Goal: Information Seeking & Learning: Check status

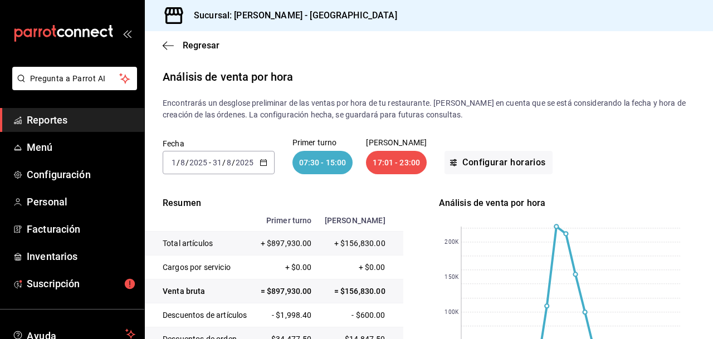
scroll to position [155, 0]
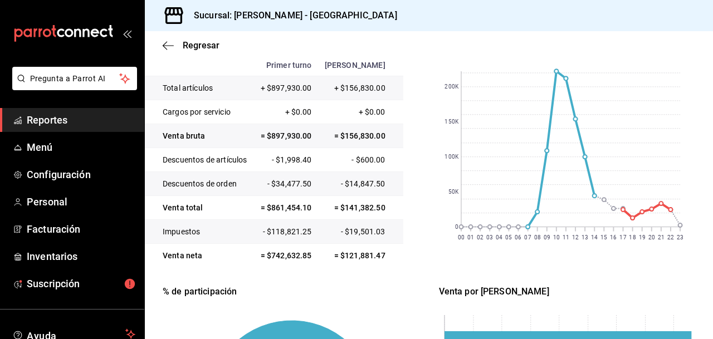
click at [67, 115] on span "Reportes" at bounding box center [81, 119] width 109 height 15
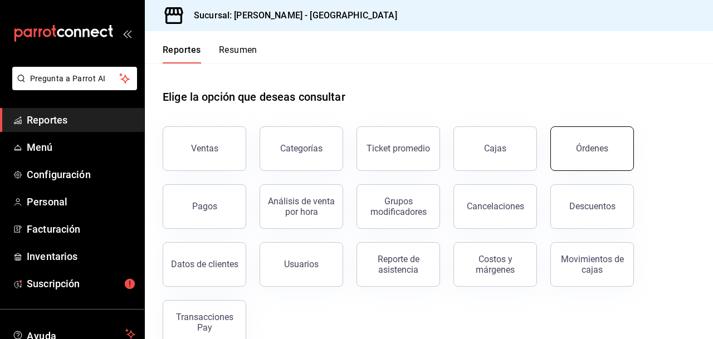
click at [581, 147] on div "Órdenes" at bounding box center [592, 148] width 32 height 11
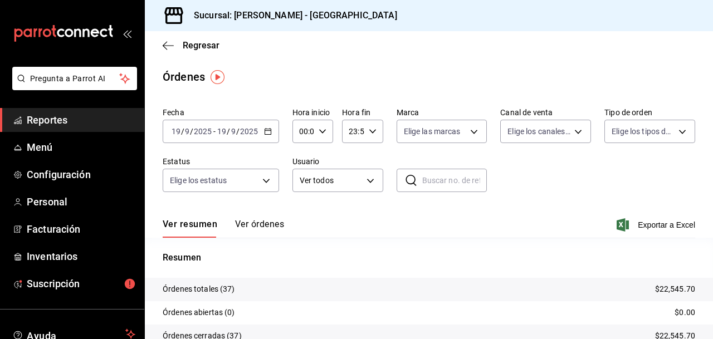
click at [267, 130] on \(Stroke\) "button" at bounding box center [267, 130] width 6 height 1
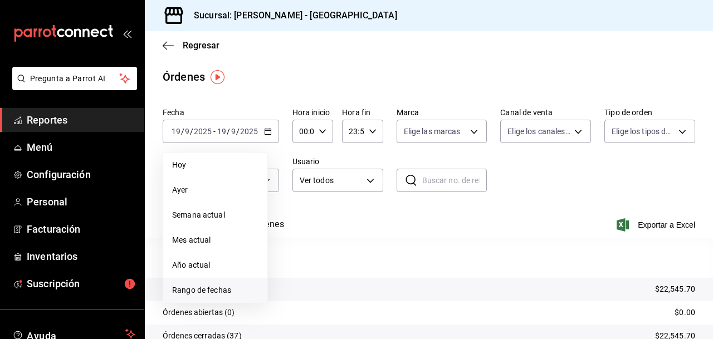
click at [214, 288] on span "Rango de fechas" at bounding box center [215, 291] width 86 height 12
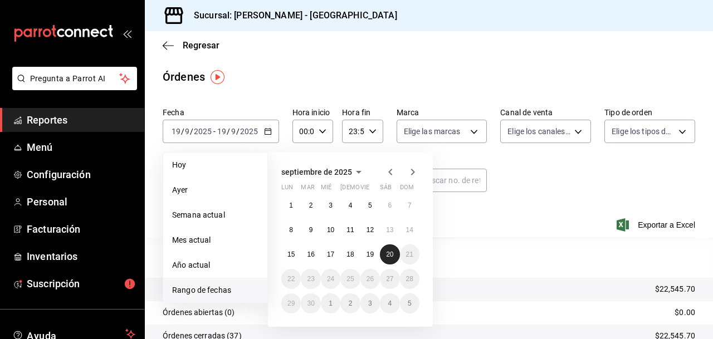
click at [389, 253] on abbr "20" at bounding box center [389, 255] width 7 height 8
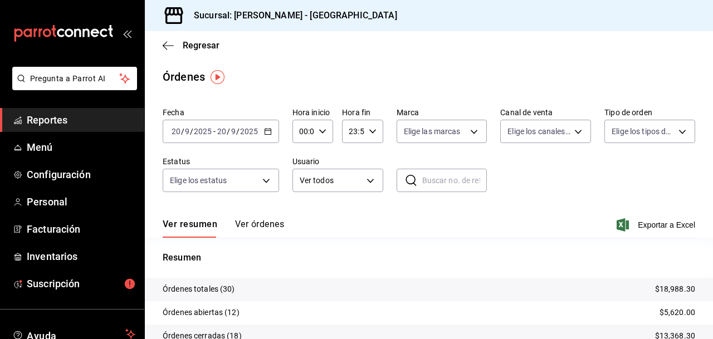
click at [376, 280] on tr "Órdenes totales (30) $18,988.30" at bounding box center [429, 289] width 568 height 23
click at [365, 70] on div "Órdenes" at bounding box center [429, 76] width 568 height 17
click at [53, 119] on span "Reportes" at bounding box center [81, 119] width 109 height 15
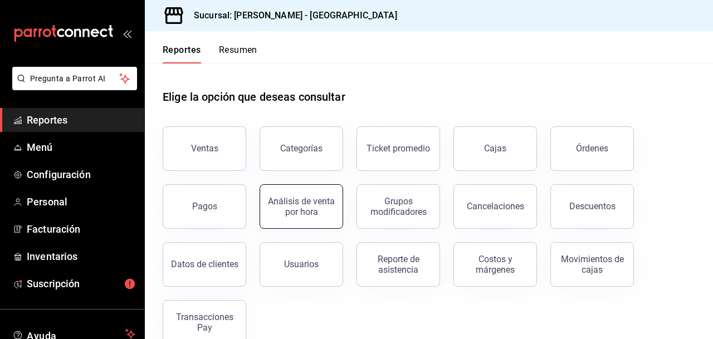
click at [306, 207] on div "Análisis de venta por hora" at bounding box center [301, 206] width 69 height 21
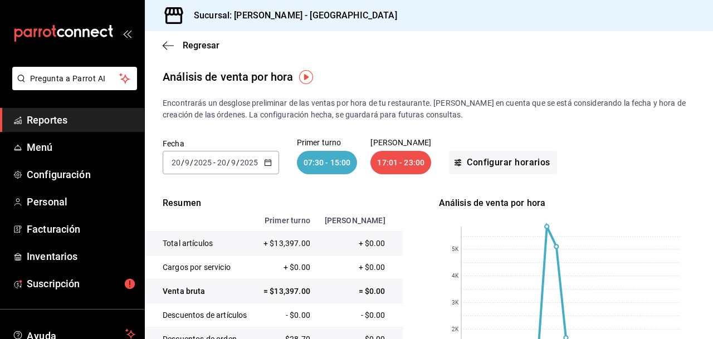
click at [266, 161] on icon "button" at bounding box center [268, 163] width 8 height 8
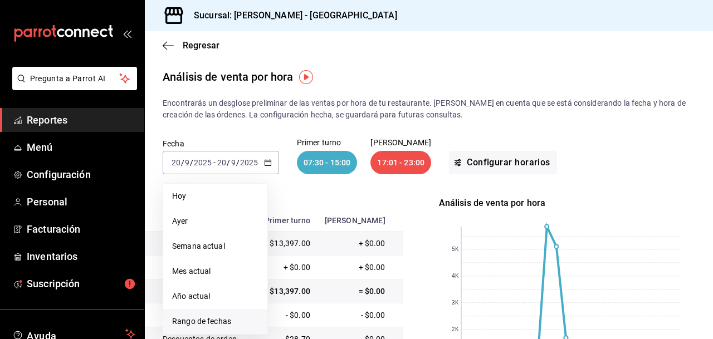
click at [205, 322] on span "Rango de fechas" at bounding box center [215, 322] width 86 height 12
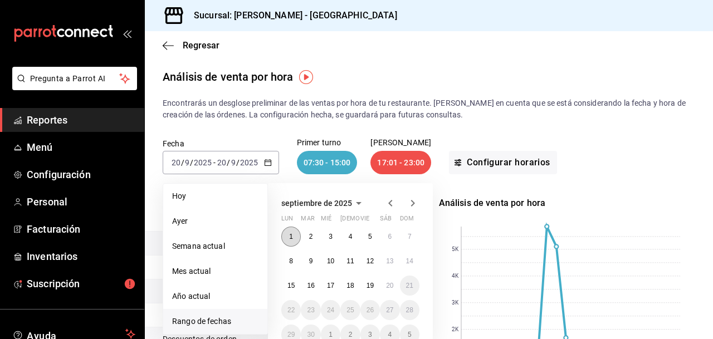
click at [290, 237] on abbr "1" at bounding box center [291, 237] width 4 height 8
click at [351, 285] on abbr "18" at bounding box center [349, 286] width 7 height 8
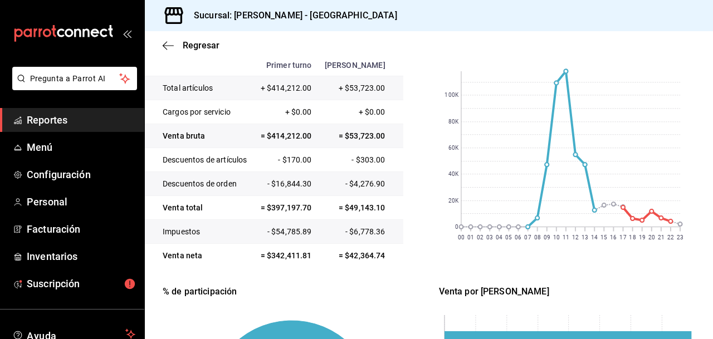
scroll to position [155, 0]
click at [63, 121] on span "Reportes" at bounding box center [81, 119] width 109 height 15
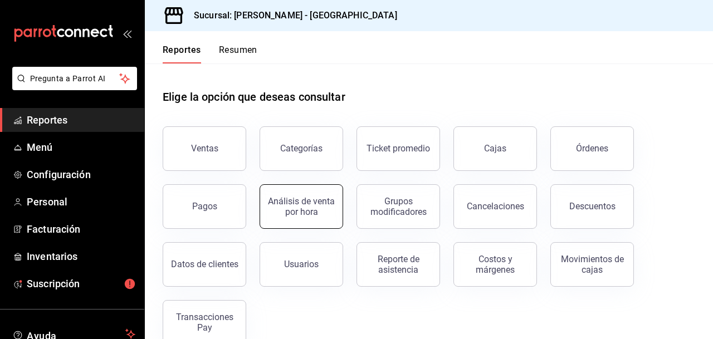
click at [293, 210] on div "Análisis de venta por hora" at bounding box center [301, 206] width 69 height 21
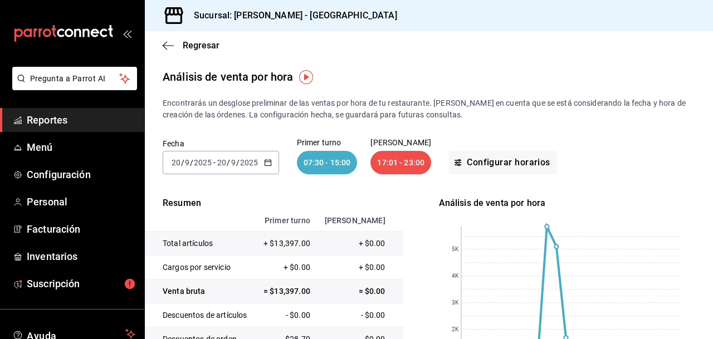
click at [269, 161] on icon "button" at bounding box center [268, 163] width 8 height 8
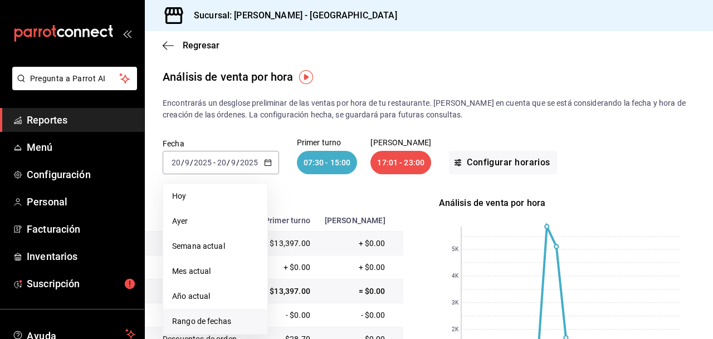
click at [223, 321] on span "Rango de fechas" at bounding box center [215, 322] width 86 height 12
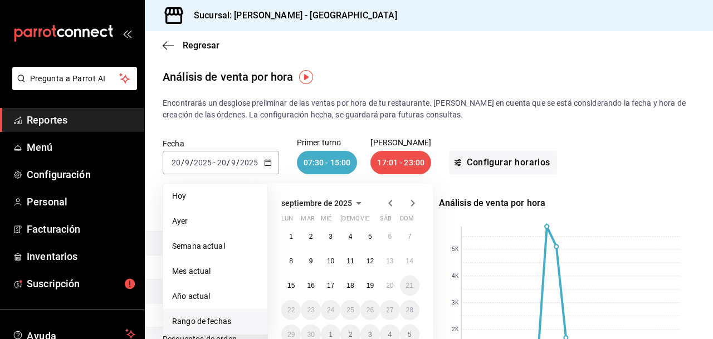
click at [390, 204] on icon "button" at bounding box center [390, 203] width 4 height 7
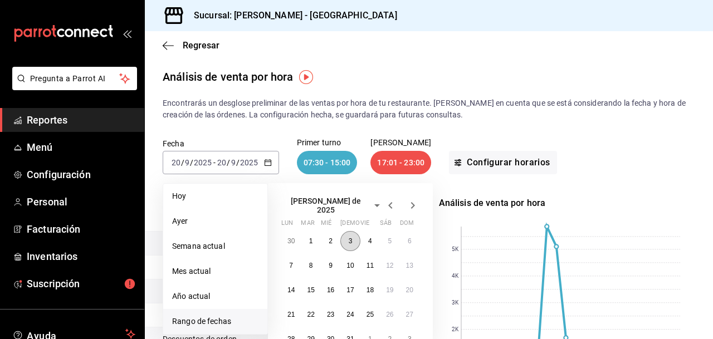
click at [353, 234] on button "3" at bounding box center [349, 241] width 19 height 20
click at [412, 204] on icon "button" at bounding box center [412, 205] width 13 height 13
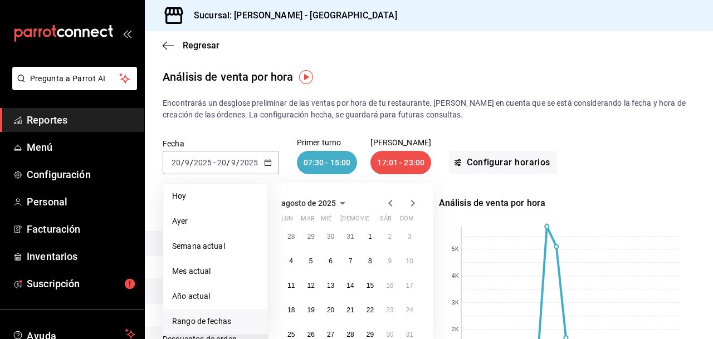
click at [412, 204] on icon "button" at bounding box center [412, 203] width 13 height 13
click at [350, 284] on abbr "18" at bounding box center [349, 286] width 7 height 8
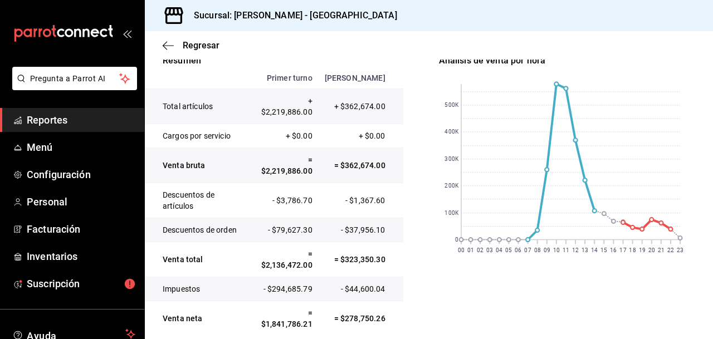
scroll to position [149, 0]
